Goal: Find contact information: Find contact information

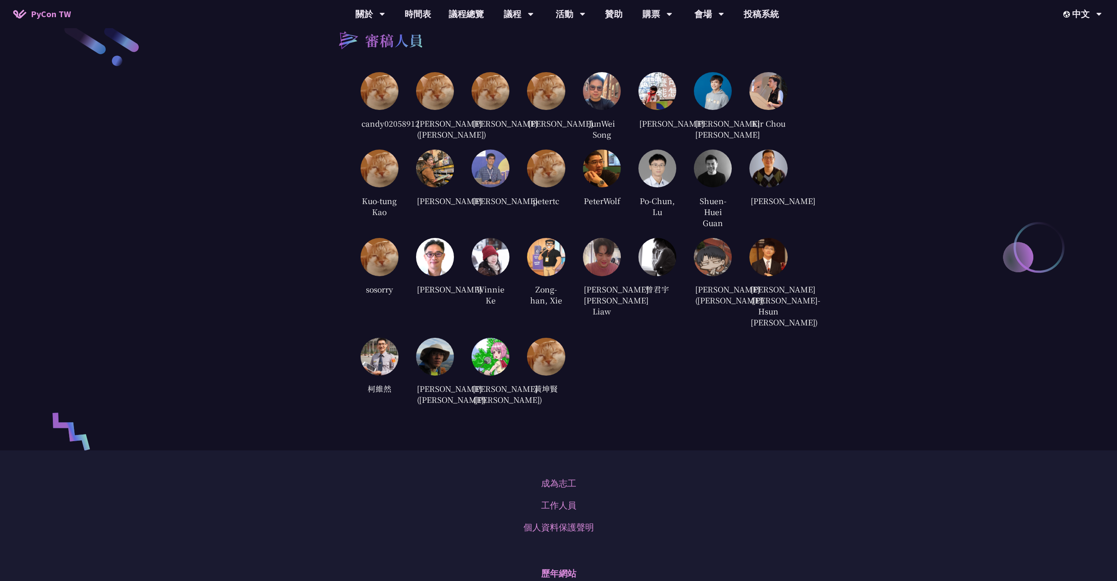
scroll to position [1938, 0]
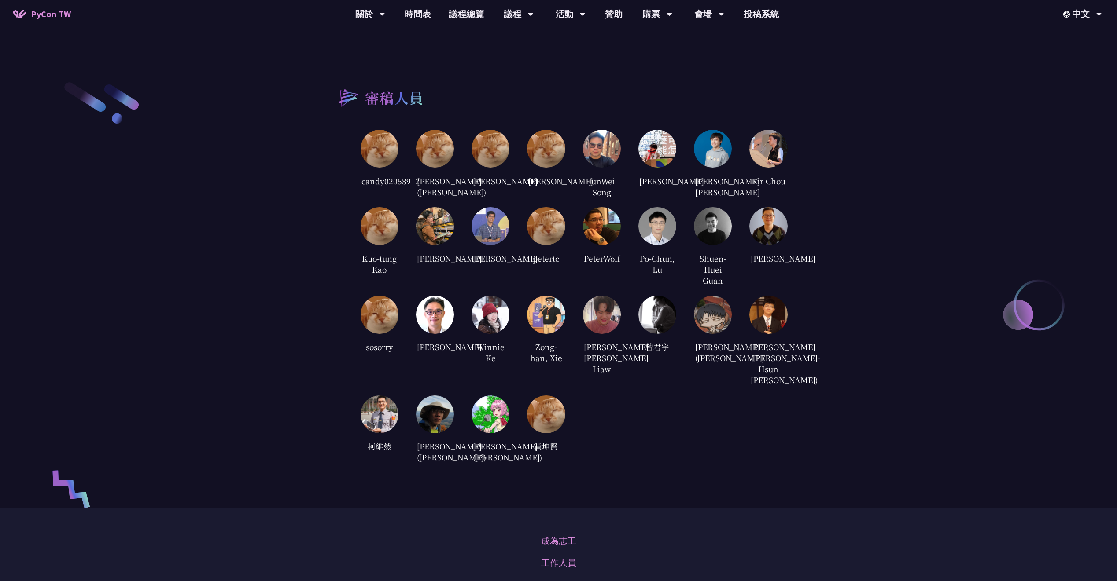
drag, startPoint x: 515, startPoint y: 292, endPoint x: 418, endPoint y: 278, distance: 98.3
click at [418, 278] on div "candy02058912 [PERSON_NAME] ([PERSON_NAME]) [PERSON_NAME] [PERSON_NAME] JunWei …" at bounding box center [573, 297] width 427 height 335
click at [506, 218] on div "candy02058912 [PERSON_NAME] ([PERSON_NAME]) [PERSON_NAME] [PERSON_NAME] JunWei …" at bounding box center [573, 297] width 427 height 335
drag, startPoint x: 513, startPoint y: 214, endPoint x: 497, endPoint y: 210, distance: 15.8
click at [497, 210] on div "candy02058912 [PERSON_NAME] ([PERSON_NAME]) [PERSON_NAME] [PERSON_NAME] JunWei …" at bounding box center [573, 297] width 427 height 335
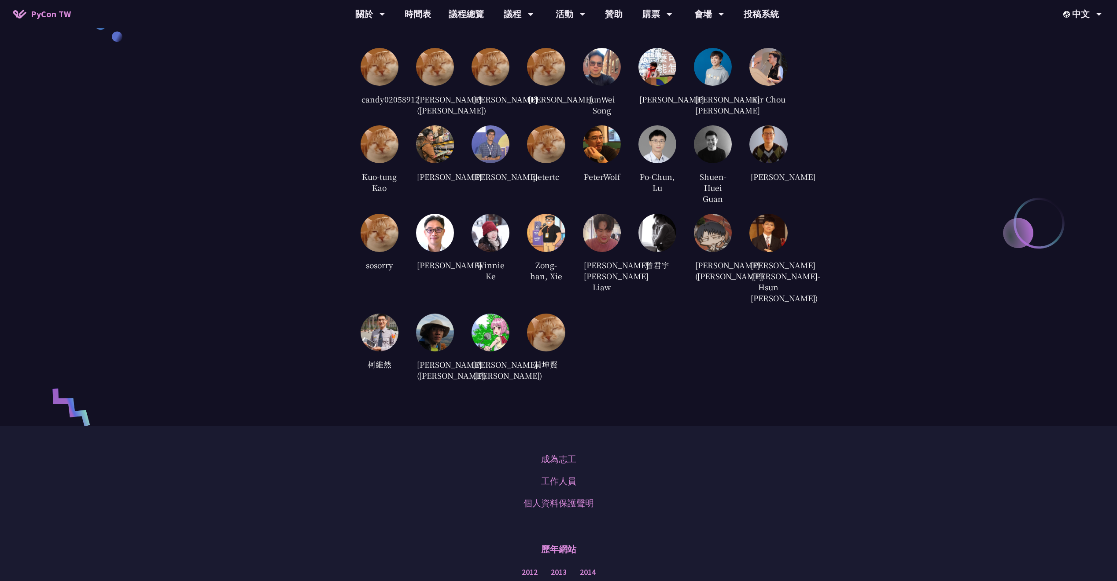
scroll to position [2037, 0]
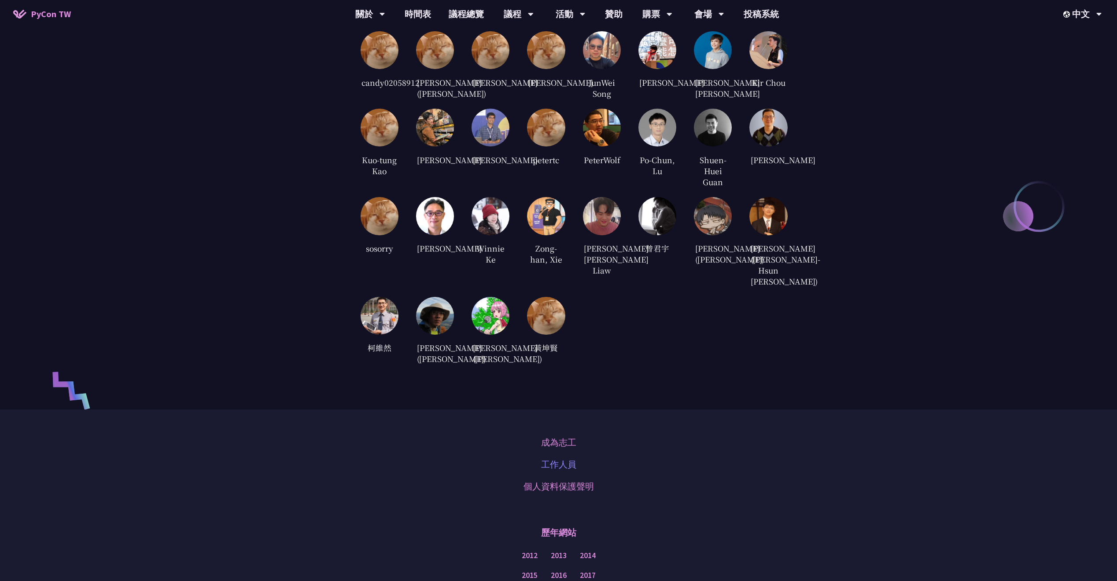
click at [556, 471] on link "工作人員" at bounding box center [558, 464] width 35 height 13
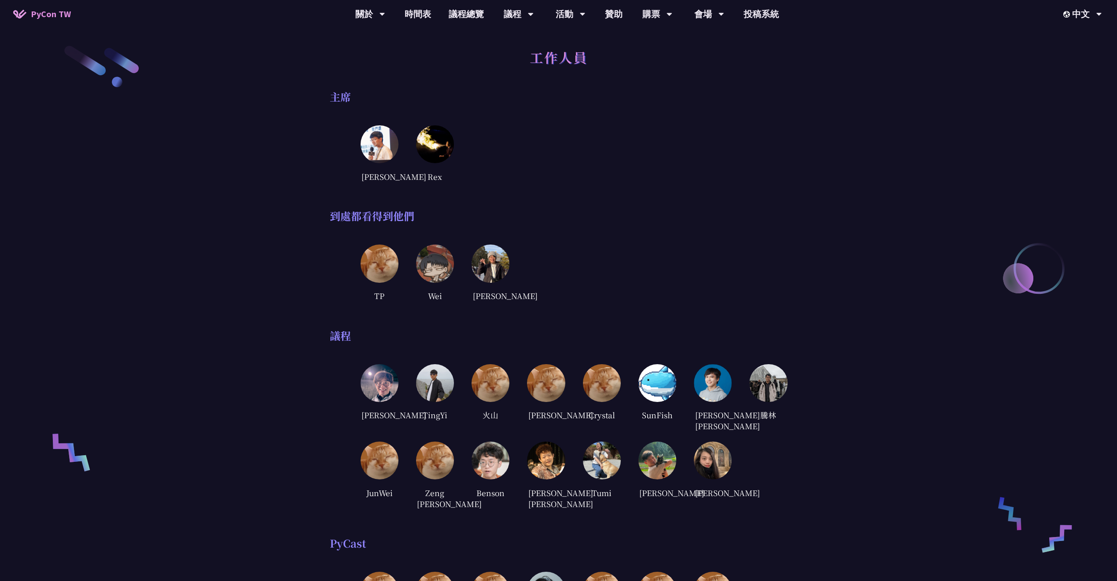
drag, startPoint x: 632, startPoint y: 117, endPoint x: 570, endPoint y: 112, distance: 62.2
click at [570, 112] on div "主席 [PERSON_NAME] Rex" at bounding box center [559, 136] width 458 height 93
drag, startPoint x: 691, startPoint y: 324, endPoint x: 681, endPoint y: 316, distance: 12.2
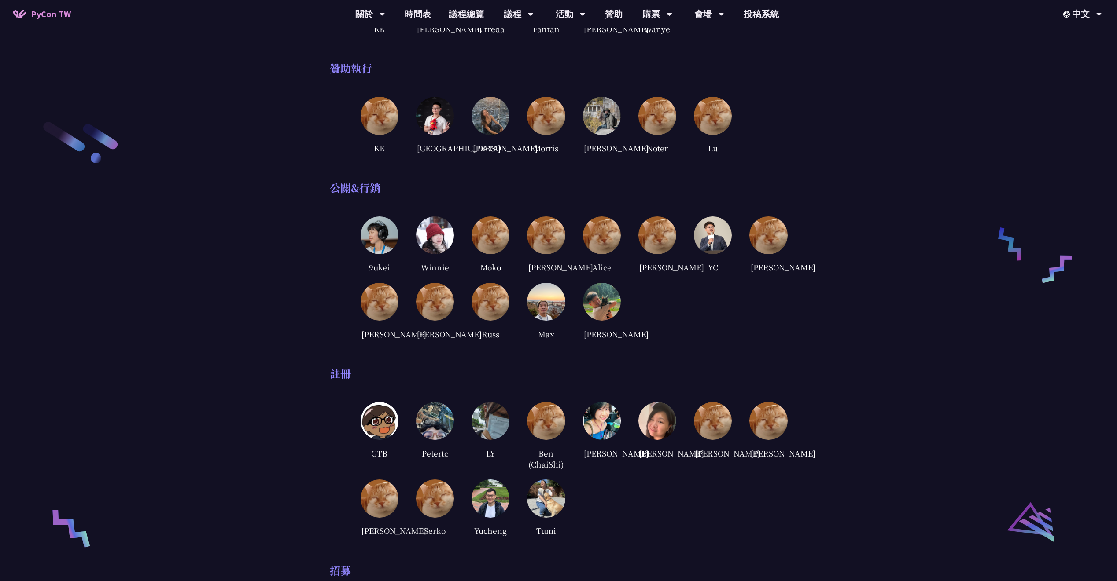
scroll to position [1081, 0]
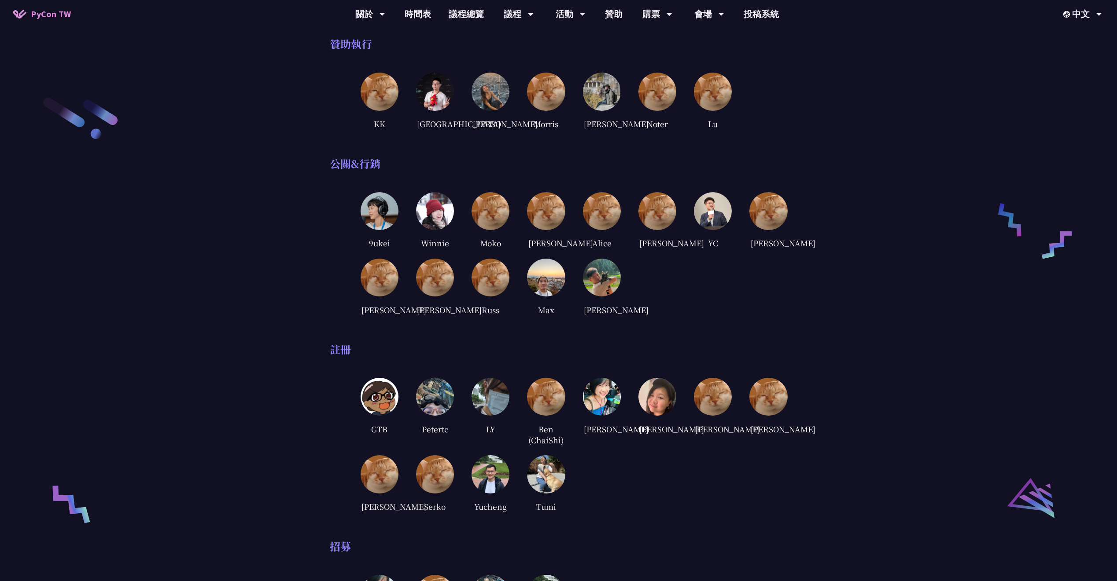
drag, startPoint x: 642, startPoint y: 212, endPoint x: 595, endPoint y: 216, distance: 47.7
click at [592, 216] on div "公關&行銷 9ukei Winnie Moko [PERSON_NAME] Alice [PERSON_NAME] YC [PERSON_NAME] Yun …" at bounding box center [559, 237] width 458 height 160
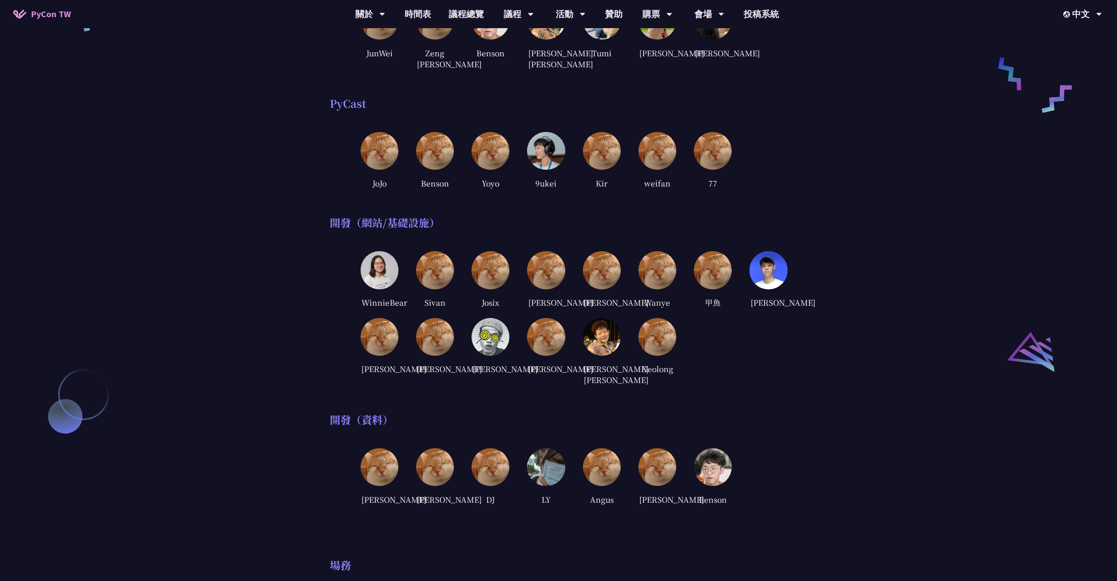
scroll to position [0, 0]
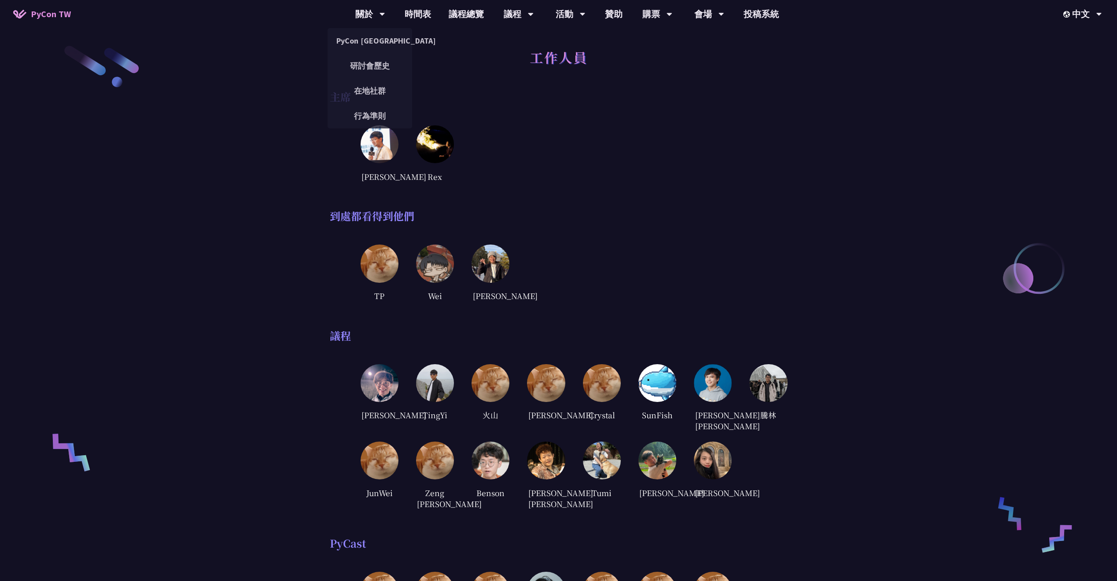
click at [25, 11] on img at bounding box center [19, 14] width 13 height 9
